Goal: Information Seeking & Learning: Learn about a topic

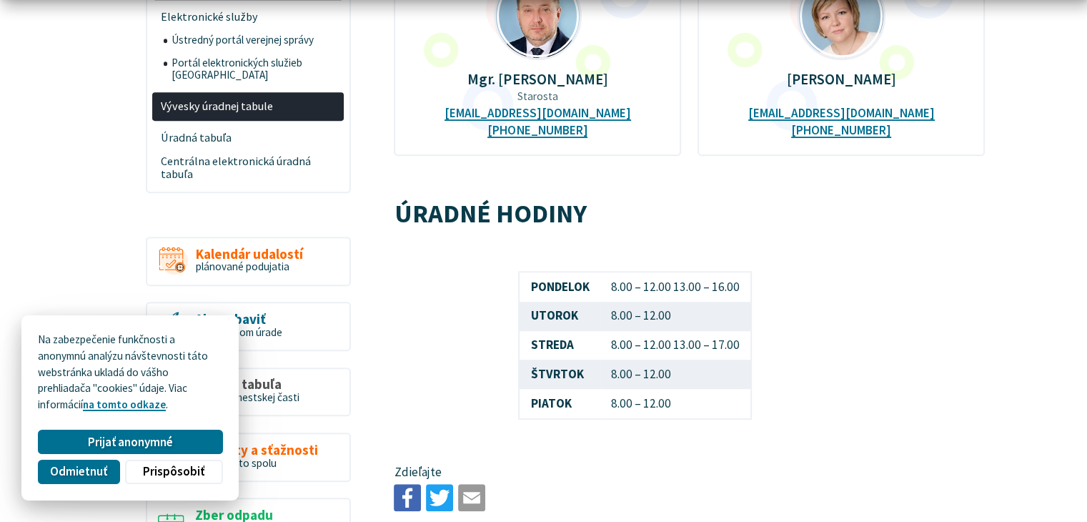
scroll to position [692, 0]
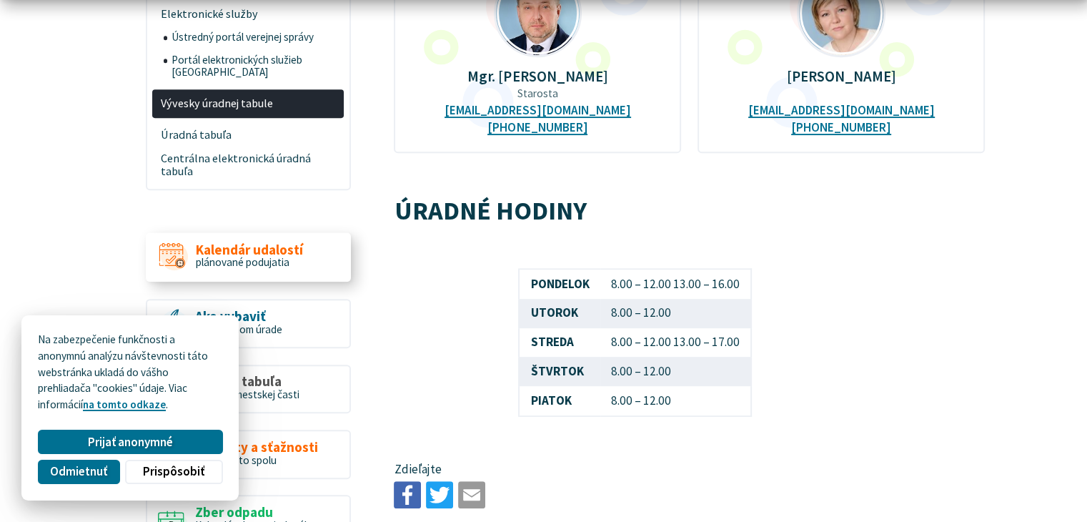
click at [234, 255] on span "plánované podujatia" at bounding box center [243, 262] width 94 height 14
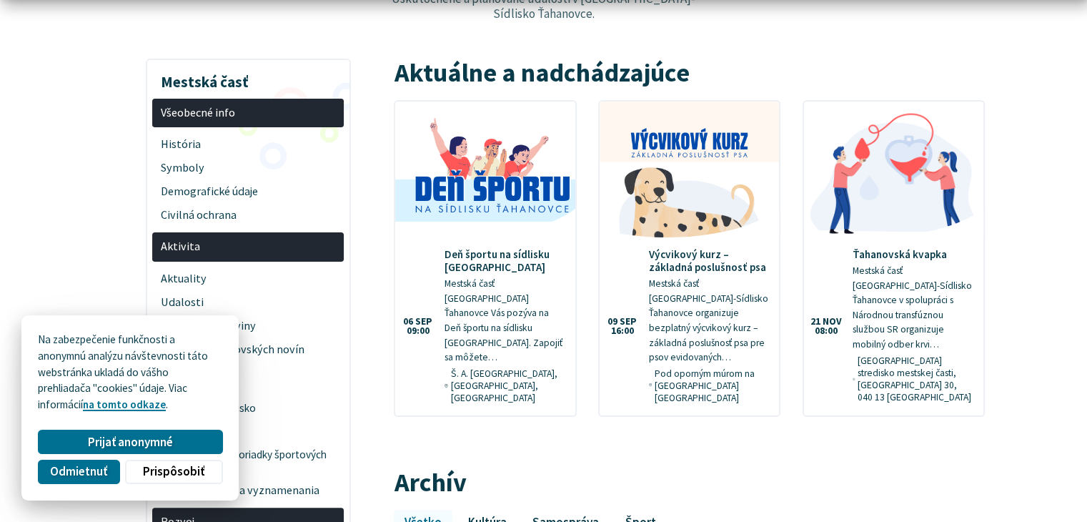
scroll to position [250, 0]
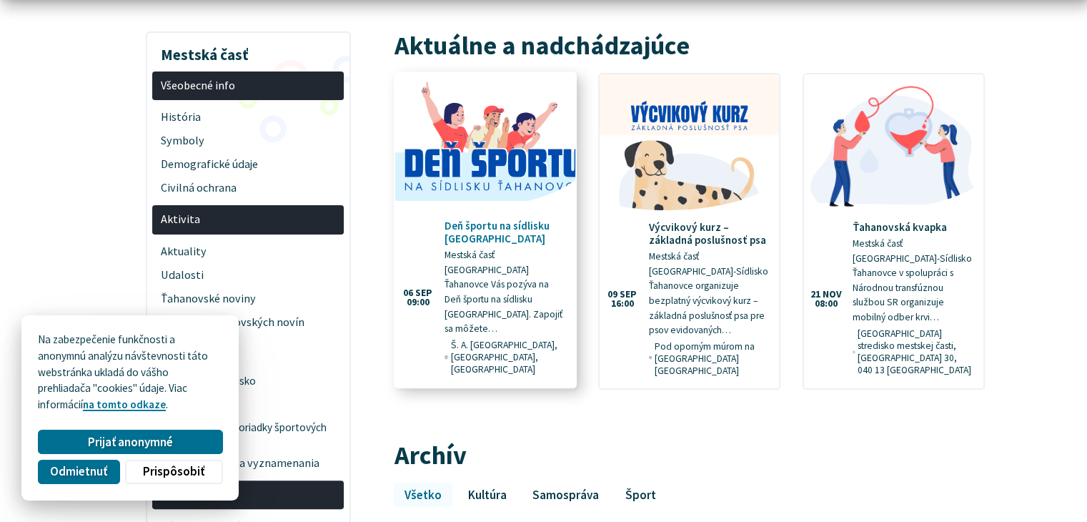
click at [438, 134] on img at bounding box center [485, 141] width 206 height 156
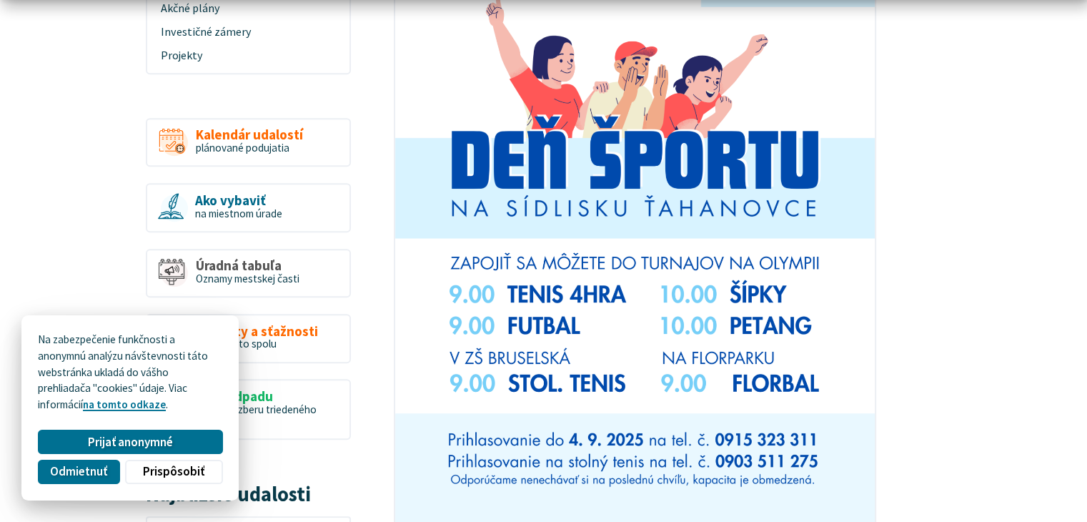
scroll to position [903, 0]
